Goal: Task Accomplishment & Management: Manage account settings

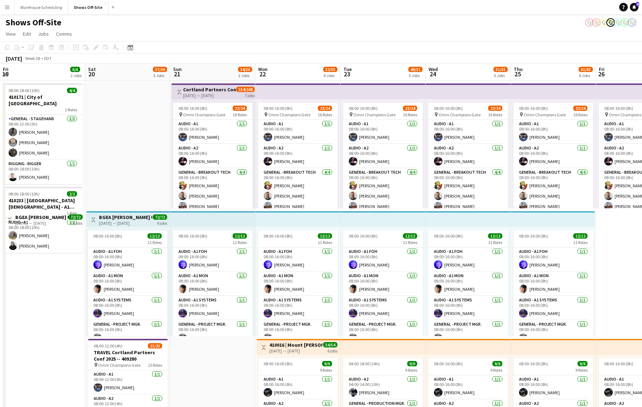
scroll to position [0, 178]
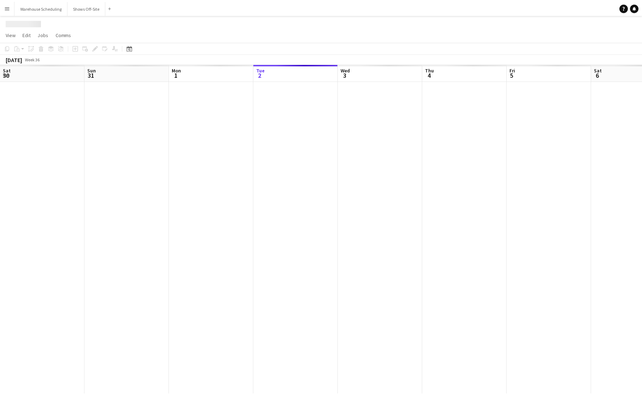
scroll to position [0, 170]
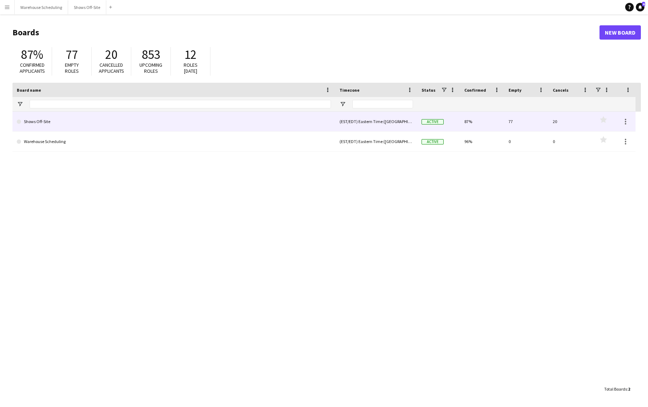
click at [113, 126] on link "Shows Off-Site" at bounding box center [174, 122] width 314 height 20
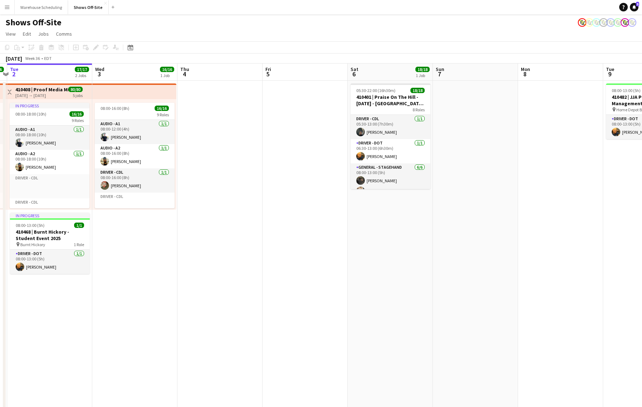
drag, startPoint x: 520, startPoint y: 276, endPoint x: 205, endPoint y: 271, distance: 315.2
click at [206, 271] on app-calendar-viewport "Sat 30 25/25 4 Jobs Sun 31 25/25 3 Jobs Mon 1 16/16 1 Job Tue 2 17/17 2 Jobs We…" at bounding box center [321, 304] width 642 height 483
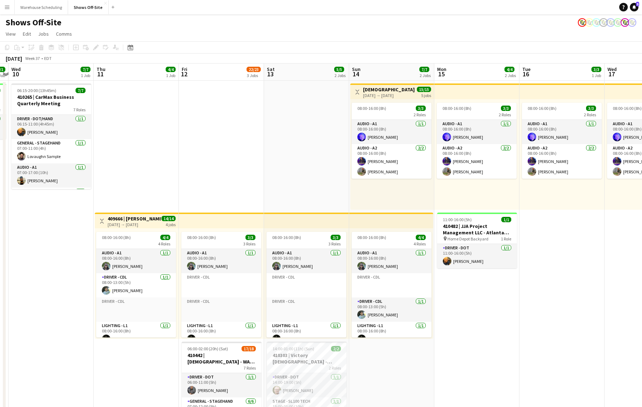
scroll to position [0, 179]
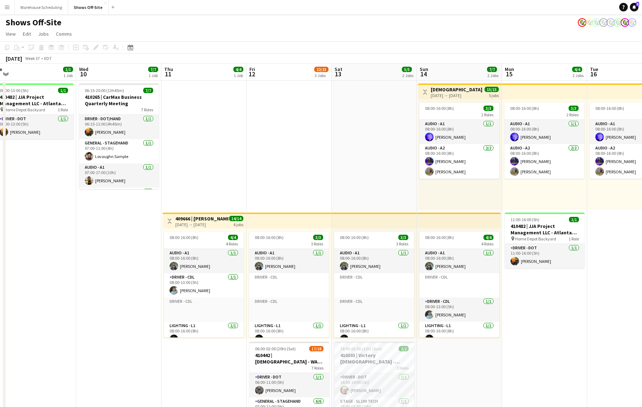
drag, startPoint x: 369, startPoint y: 272, endPoint x: 0, endPoint y: 241, distance: 370.6
click at [0, 243] on html "Menu Boards Boards Boards All jobs Status Workforce Workforce My Workforce Recr…" at bounding box center [321, 273] width 642 height 546
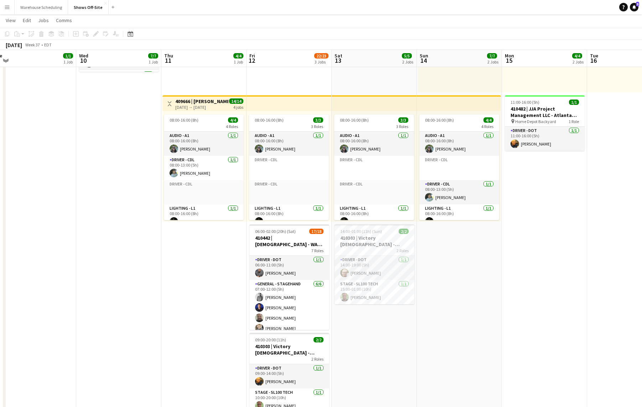
scroll to position [117, 0]
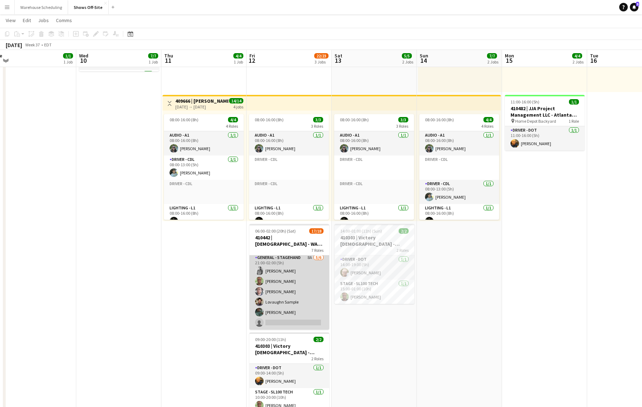
click at [288, 295] on app-card-role "General - Stagehand 8A [DATE] 21:00-02:00 (5h) [PERSON_NAME] [PERSON_NAME] [PER…" at bounding box center [290, 291] width 80 height 76
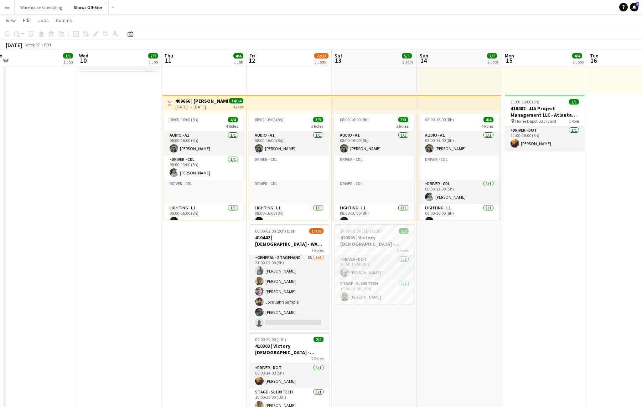
scroll to position [210, 0]
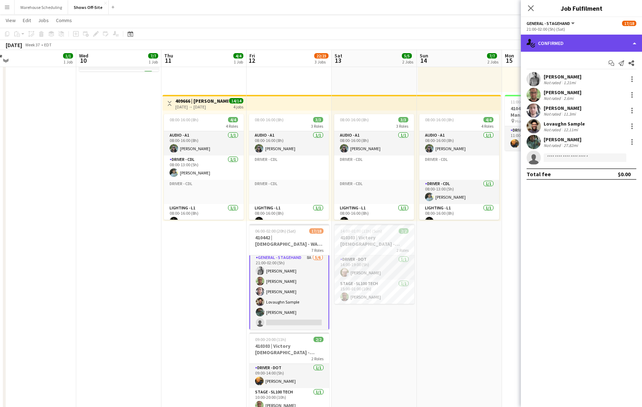
click at [620, 45] on div "single-neutral-actions-check-2 Confirmed" at bounding box center [581, 43] width 121 height 17
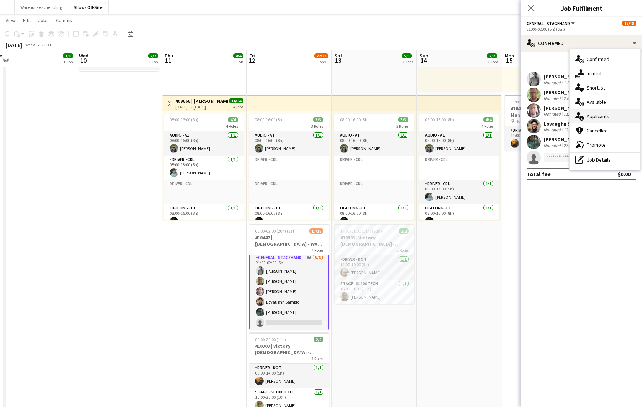
click at [601, 122] on div "single-neutral-actions-information Applicants" at bounding box center [605, 116] width 71 height 14
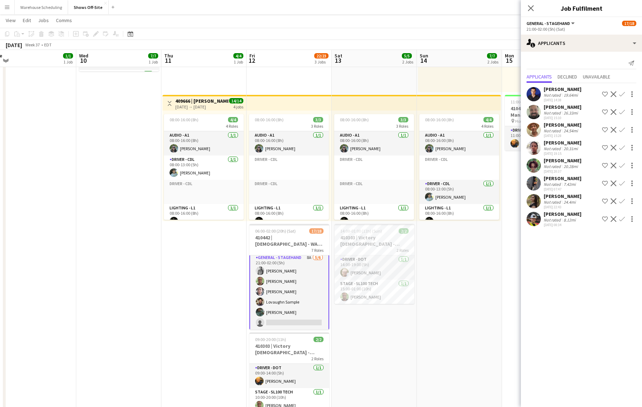
click at [625, 130] on app-icon "Confirm" at bounding box center [623, 130] width 6 height 6
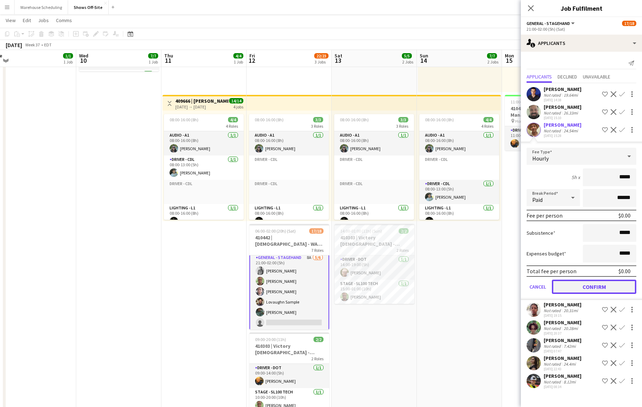
click at [606, 291] on button "Confirm" at bounding box center [594, 286] width 84 height 14
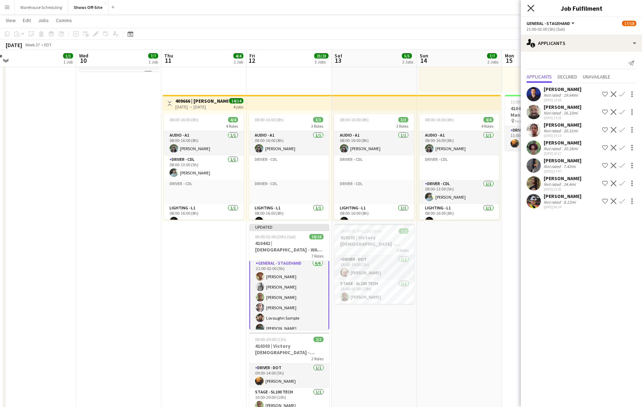
click at [530, 6] on icon "Close pop-in" at bounding box center [531, 8] width 7 height 7
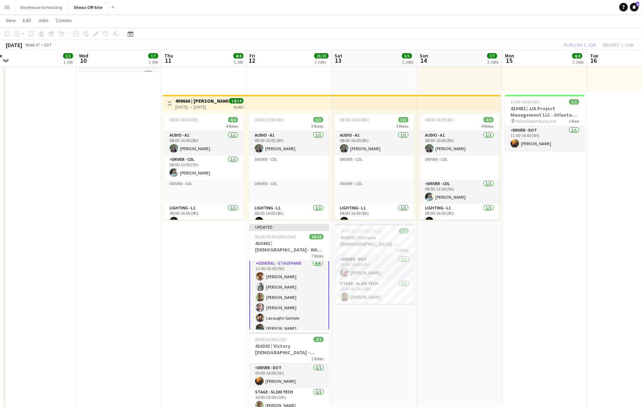
drag, startPoint x: 535, startPoint y: 11, endPoint x: 546, endPoint y: 18, distance: 12.7
click at [535, 11] on app-navbar "Menu Boards Boards Boards All jobs Status Workforce Workforce My Workforce Recr…" at bounding box center [321, 7] width 642 height 14
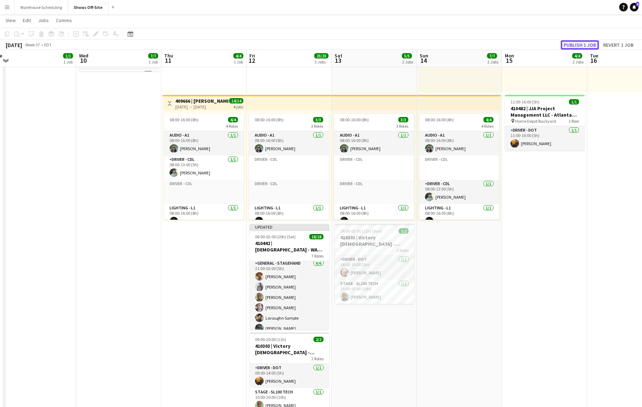
click at [583, 47] on button "Publish 1 job" at bounding box center [580, 44] width 38 height 9
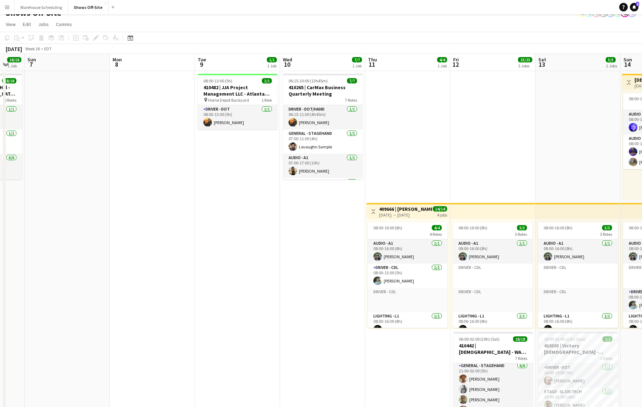
scroll to position [0, 223]
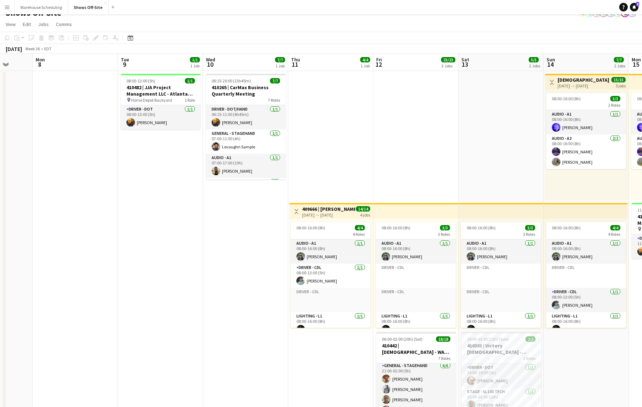
drag, startPoint x: 87, startPoint y: 261, endPoint x: 213, endPoint y: 251, distance: 126.9
click at [211, 253] on app-calendar-viewport "Fri 5 Sat 6 18/18 1 Job Sun 7 Mon 8 Tue 9 1/1 1 Job Wed 10 7/7 1 Job Thu 11 4/4…" at bounding box center [321, 295] width 642 height 483
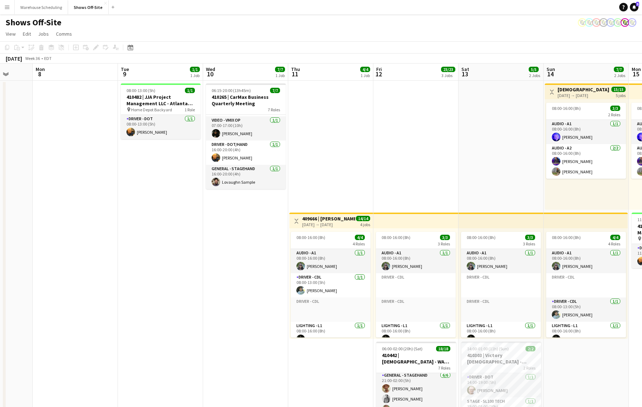
scroll to position [0, 0]
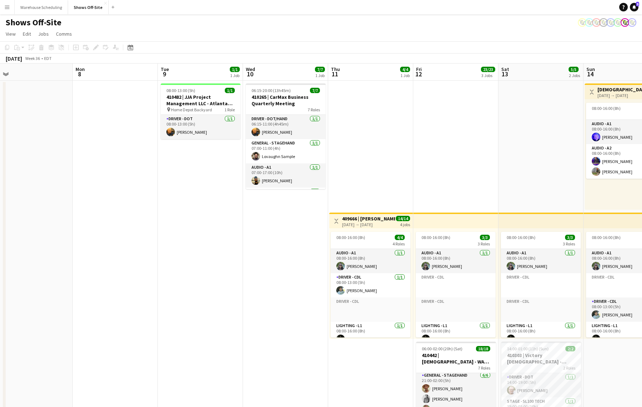
drag, startPoint x: 180, startPoint y: 274, endPoint x: 458, endPoint y: 259, distance: 278.1
click at [458, 259] on app-calendar-viewport "Fri 5 Sat 6 18/18 1 Job Sun 7 Mon 8 Tue 9 1/1 1 Job Wed 10 7/7 1 Job Thu 11 4/4…" at bounding box center [321, 304] width 642 height 483
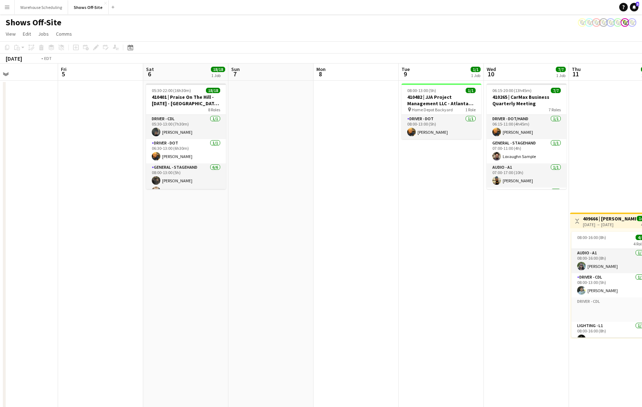
drag, startPoint x: 200, startPoint y: 259, endPoint x: 516, endPoint y: 258, distance: 316.2
click at [515, 258] on app-calendar-viewport "Tue 2 17/17 2 Jobs Wed 3 16/16 1 Job Thu 4 Fri 5 Sat 6 18/18 1 Job Sun 7 Mon 8 …" at bounding box center [321, 304] width 642 height 483
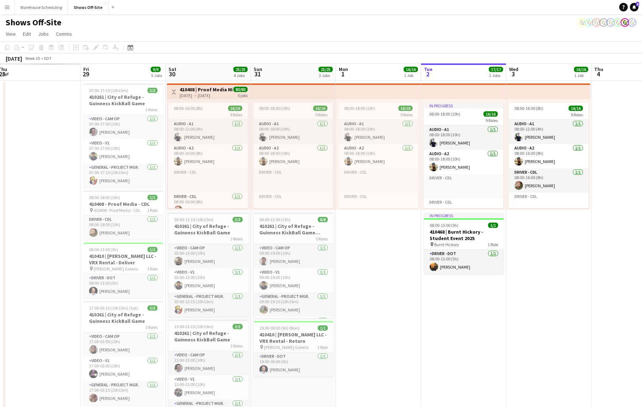
scroll to position [0, 223]
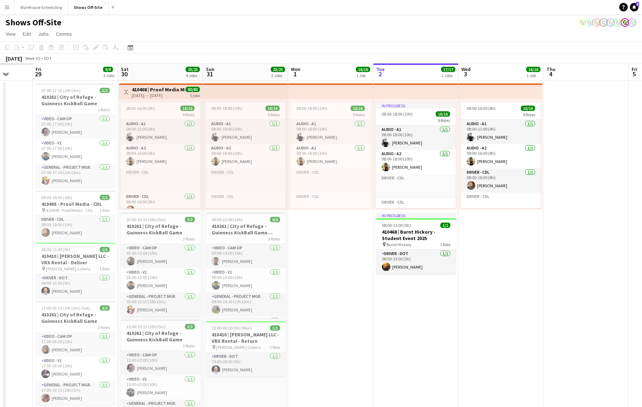
drag, startPoint x: 255, startPoint y: 305, endPoint x: 482, endPoint y: 297, distance: 226.8
click at [482, 297] on app-calendar-viewport "Tue 26 Wed 27 Thu 28 Fri 29 9/9 5 Jobs Sat 30 25/25 4 Jobs Sun 31 25/25 3 Jobs …" at bounding box center [321, 304] width 642 height 483
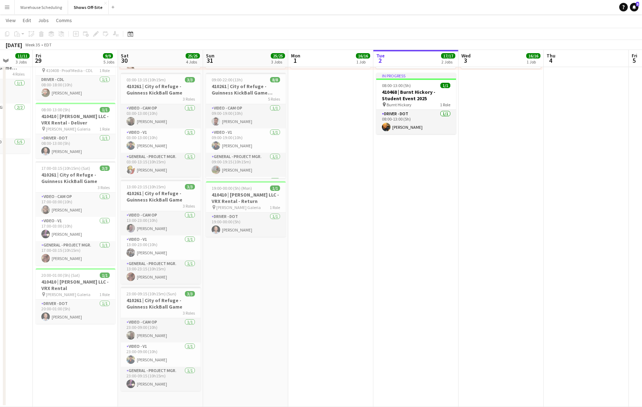
scroll to position [0, 0]
